Goal: Information Seeking & Learning: Learn about a topic

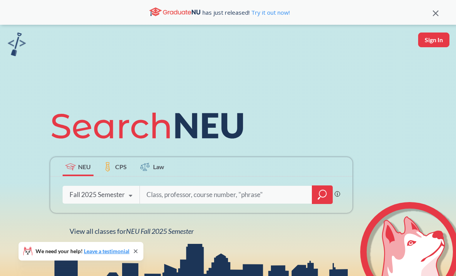
click at [179, 235] on span "NEU Fall 2025 Semester" at bounding box center [160, 230] width 68 height 9
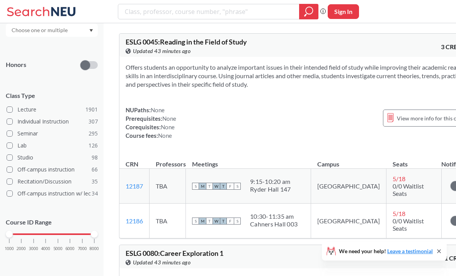
click at [45, 236] on div "1000 2000 3000 4000 5000 6000 7000 8000" at bounding box center [52, 248] width 92 height 35
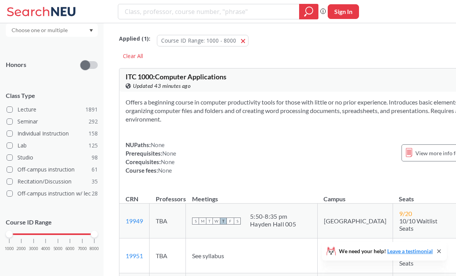
scroll to position [182, 0]
click at [44, 237] on div "1000 2000 3000 4000 5000 6000 7000 8000" at bounding box center [52, 248] width 92 height 35
click at [45, 236] on div "1000 2000 3000 4000 5000 6000 7000 8000" at bounding box center [51, 233] width 85 height 5
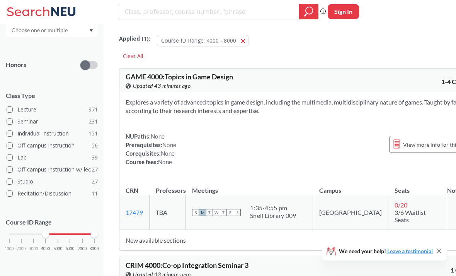
click at [58, 232] on div "1000 2000 3000 4000 5000 6000 7000 8000" at bounding box center [51, 233] width 85 height 5
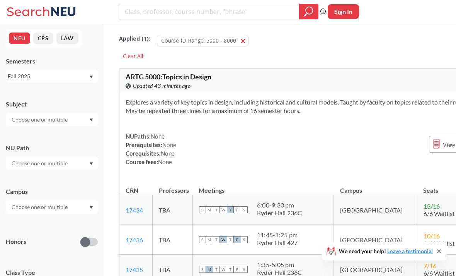
click at [34, 116] on input "text" at bounding box center [40, 119] width 65 height 9
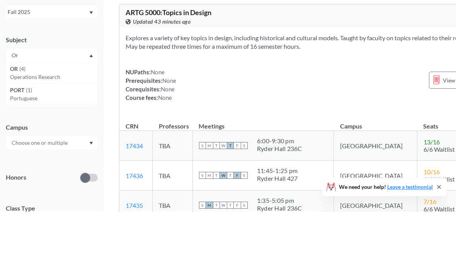
type input "O"
type input "OR"
click at [14, 129] on span "OR" at bounding box center [14, 133] width 9 height 9
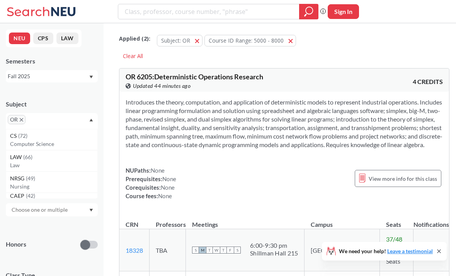
click at [23, 120] on icon "X to remove pill" at bounding box center [21, 119] width 3 height 3
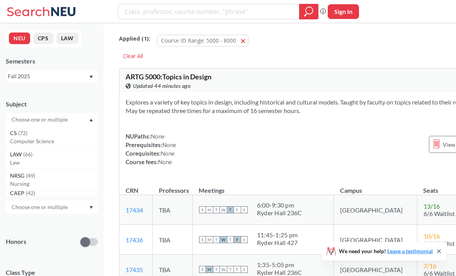
click at [20, 117] on input "text" at bounding box center [40, 119] width 65 height 9
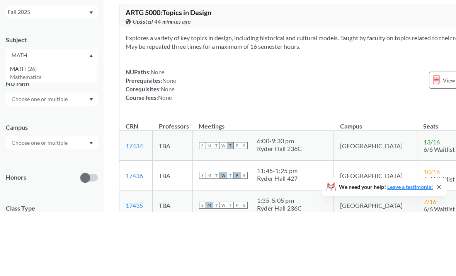
type input "MATH"
click at [16, 129] on span "MATH" at bounding box center [18, 133] width 17 height 9
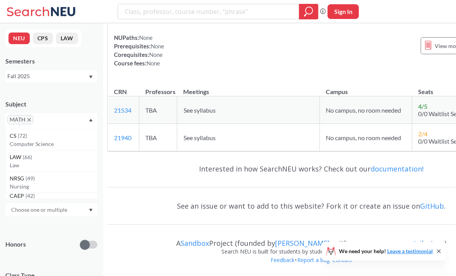
scroll to position [5221, 12]
